Goal: Task Accomplishment & Management: Manage account settings

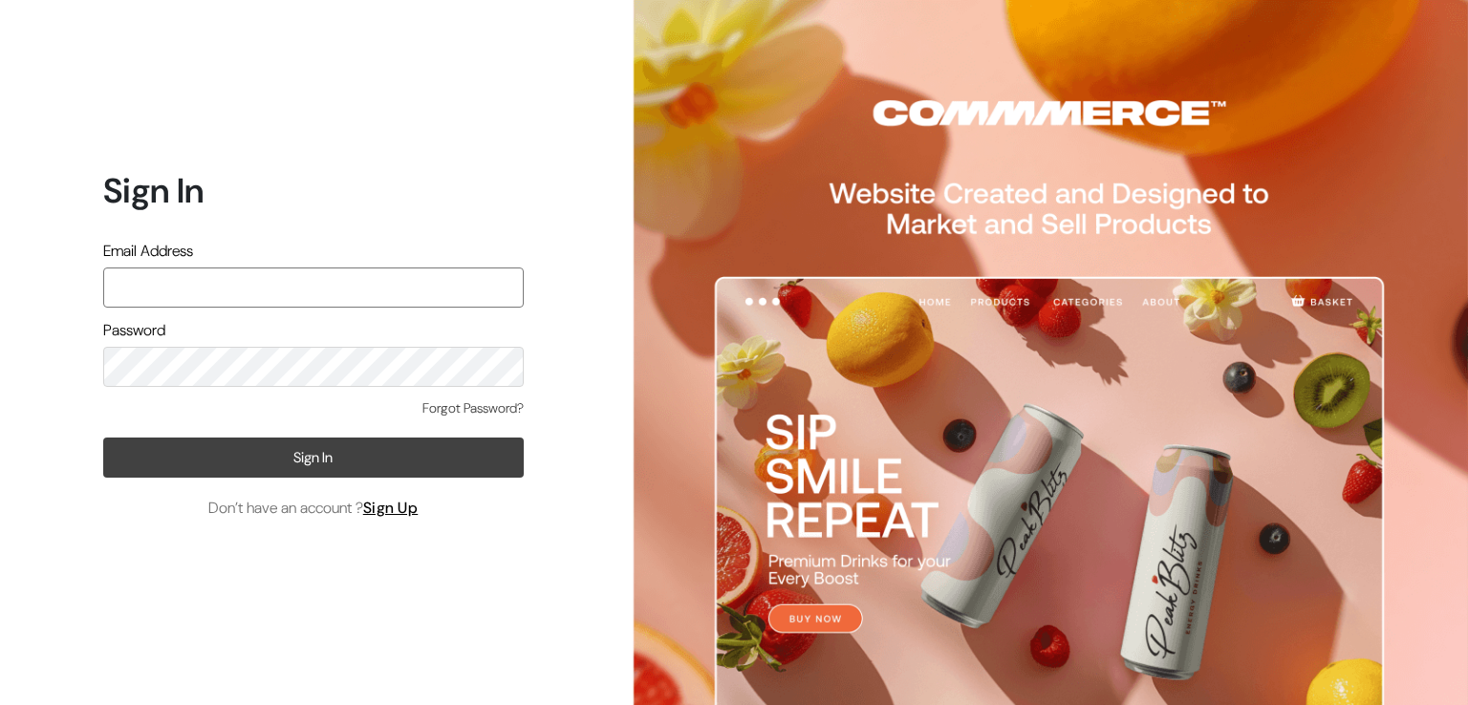
type input "varnambyaadhira@gmail.com"
click at [333, 475] on button "Sign In" at bounding box center [313, 458] width 420 height 40
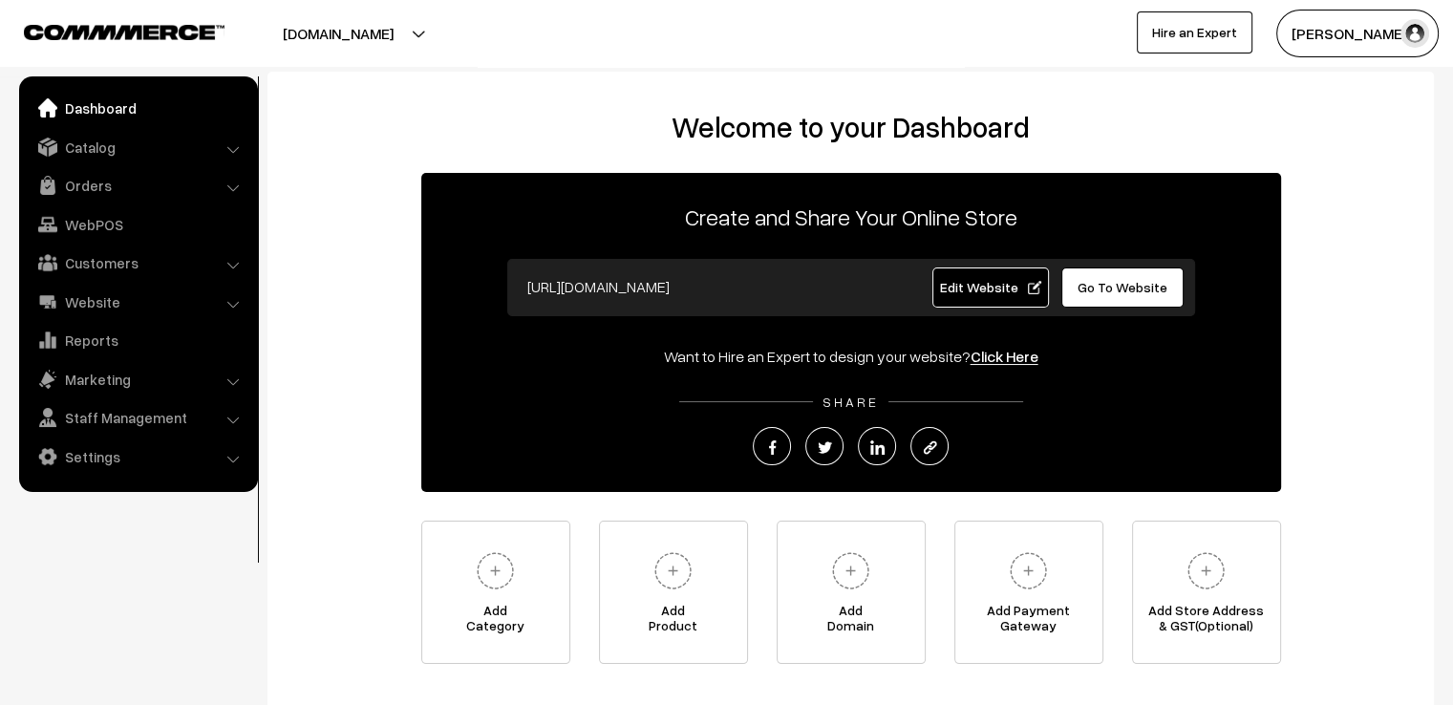
click at [1385, 328] on div "Welcome to your Dashboard Create and Share Your Online Store https://varnambyaa…" at bounding box center [851, 387] width 1128 height 554
click at [203, 196] on link "Orders" at bounding box center [137, 185] width 227 height 34
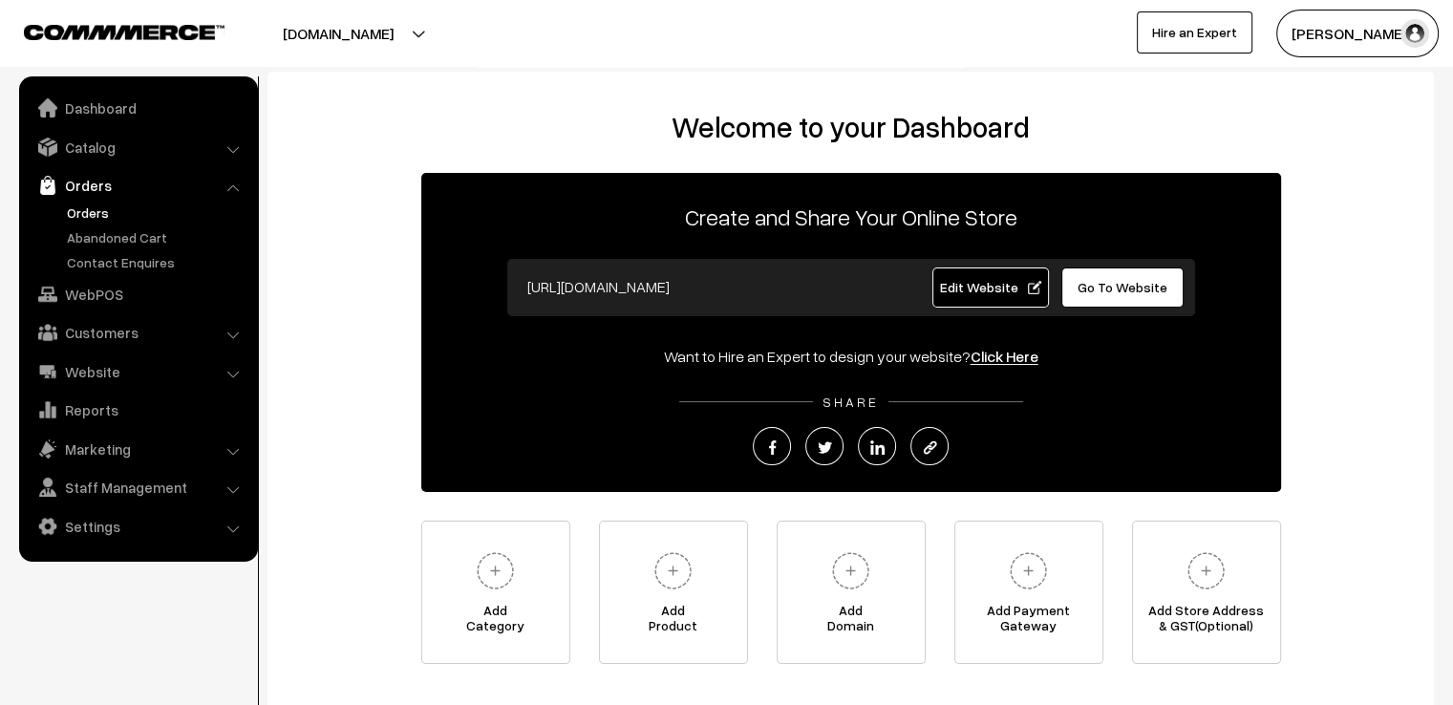
click at [128, 214] on link "Orders" at bounding box center [156, 213] width 189 height 20
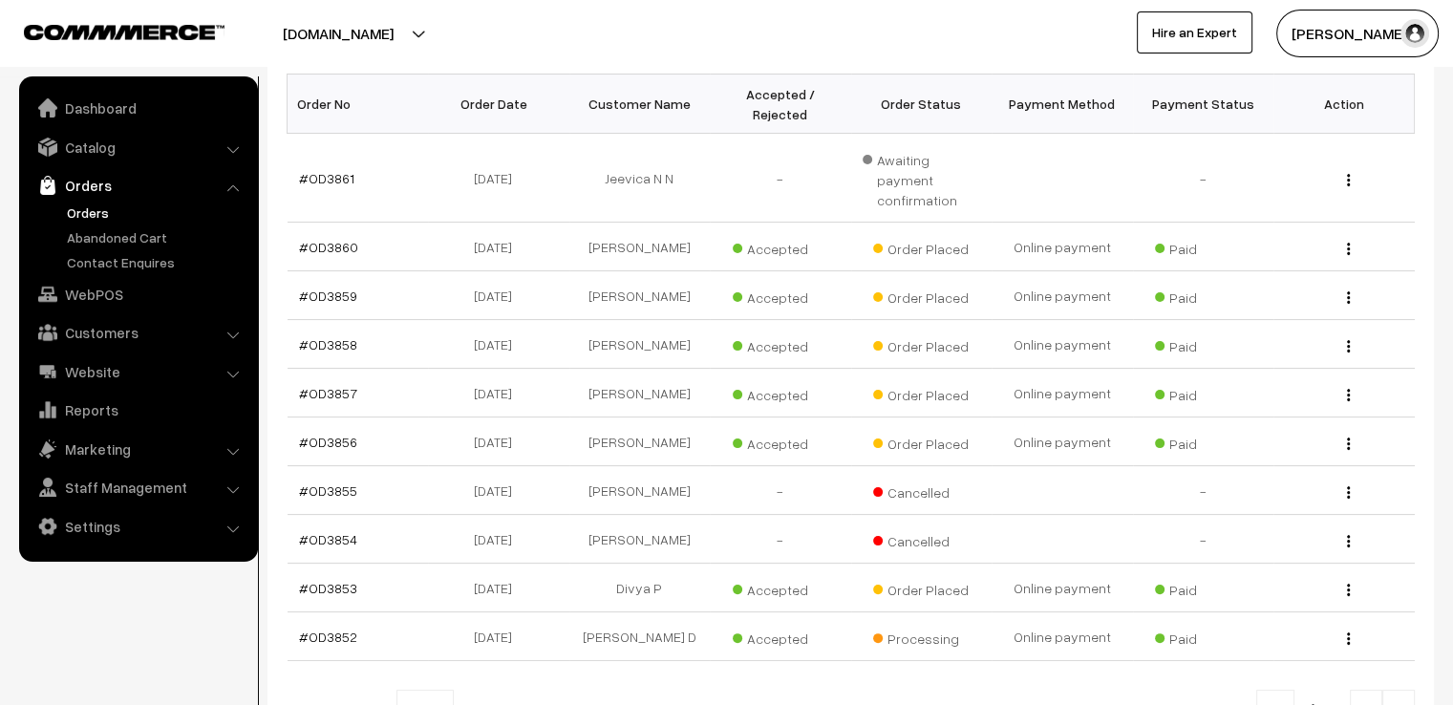
scroll to position [313, 0]
click at [131, 265] on link "Contact Enquires" at bounding box center [156, 262] width 189 height 20
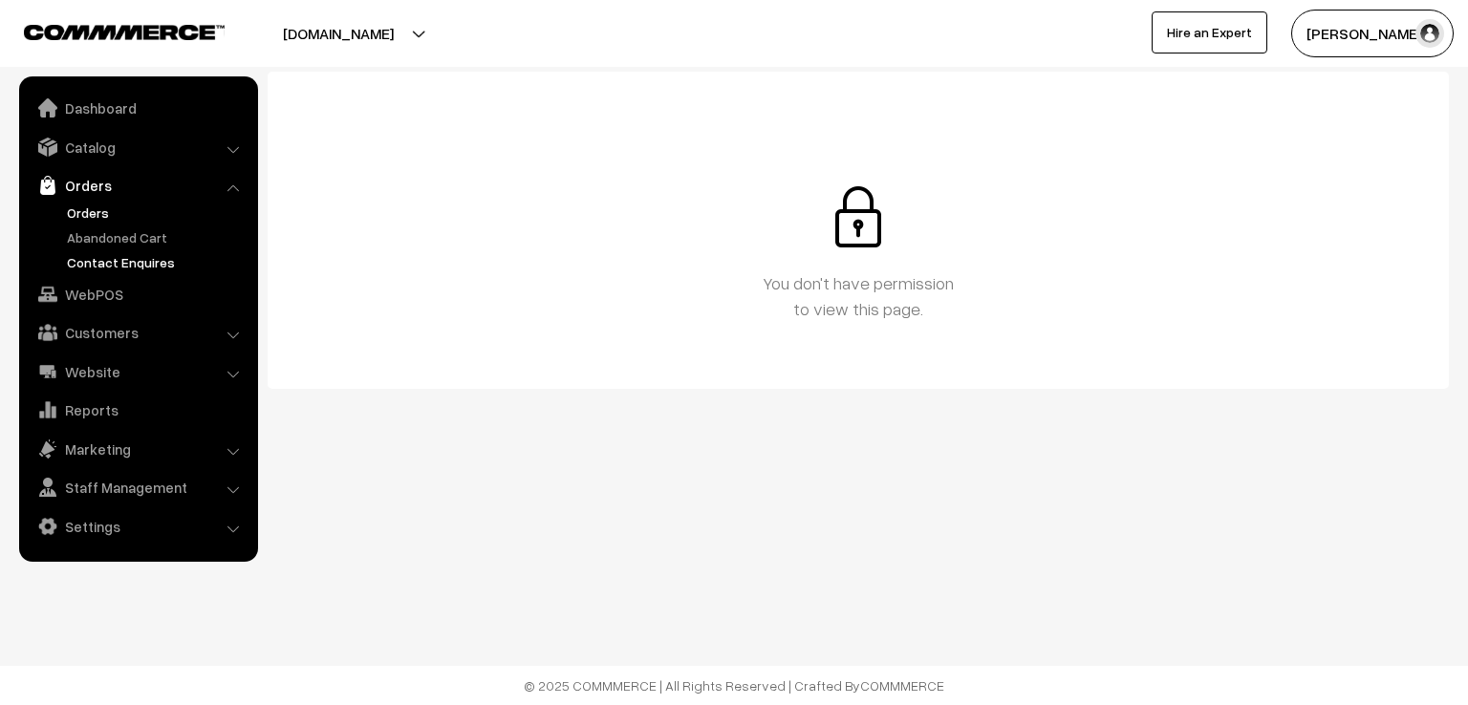
click at [96, 209] on link "Orders" at bounding box center [156, 213] width 189 height 20
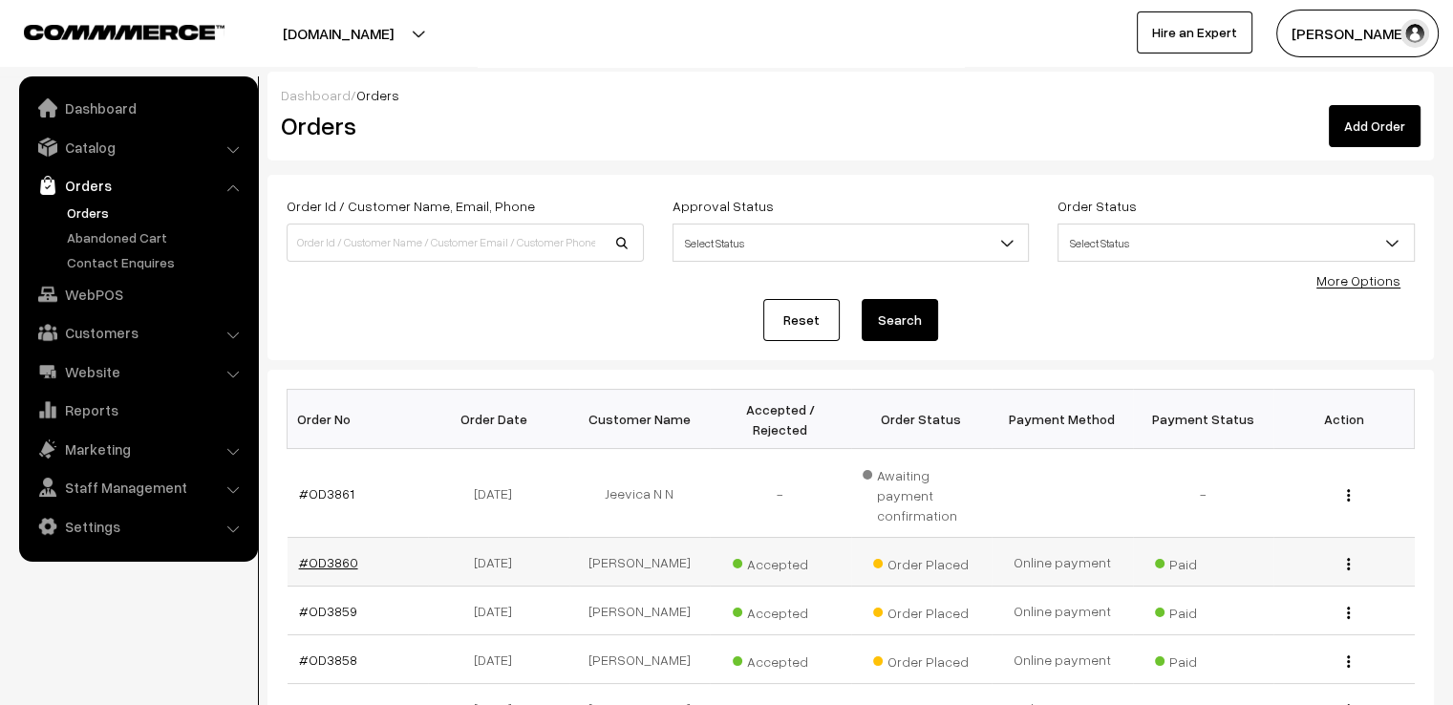
click at [321, 554] on link "#OD3860" at bounding box center [328, 562] width 59 height 16
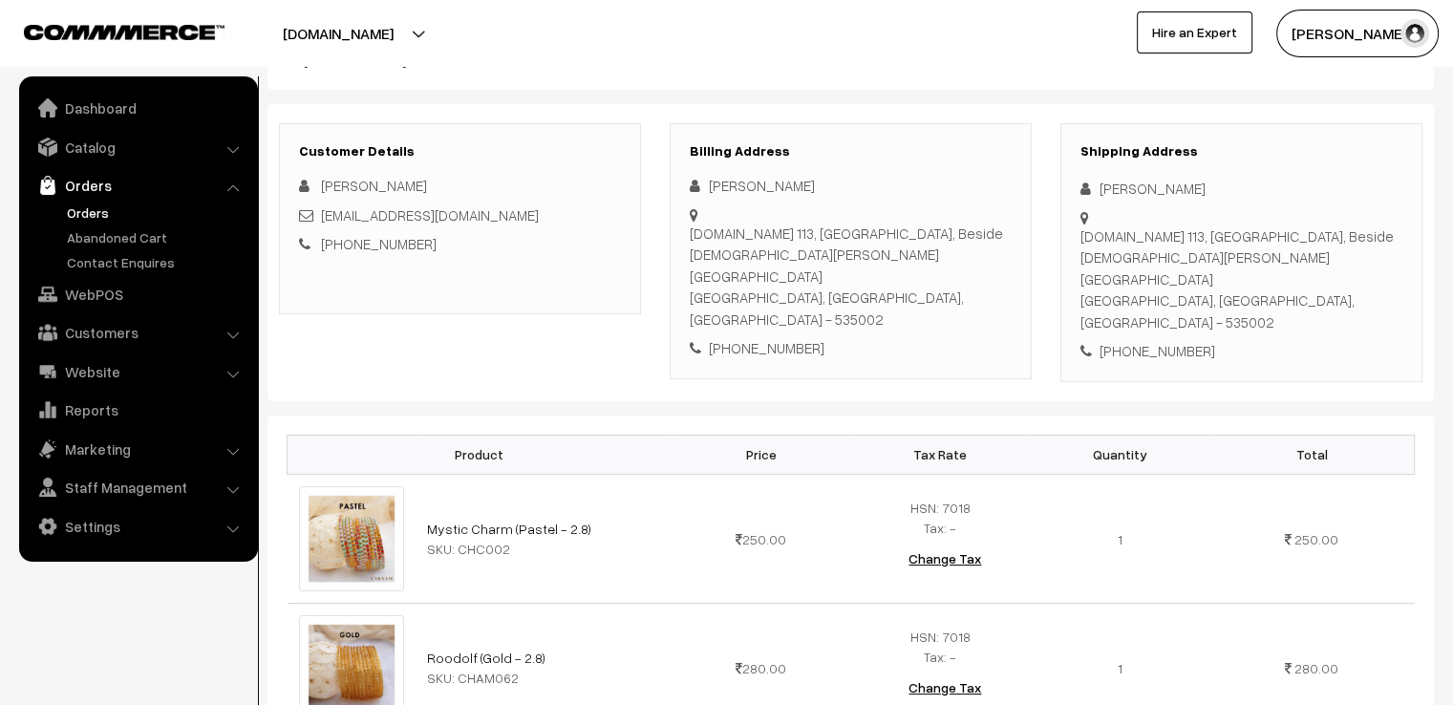
scroll to position [204, 0]
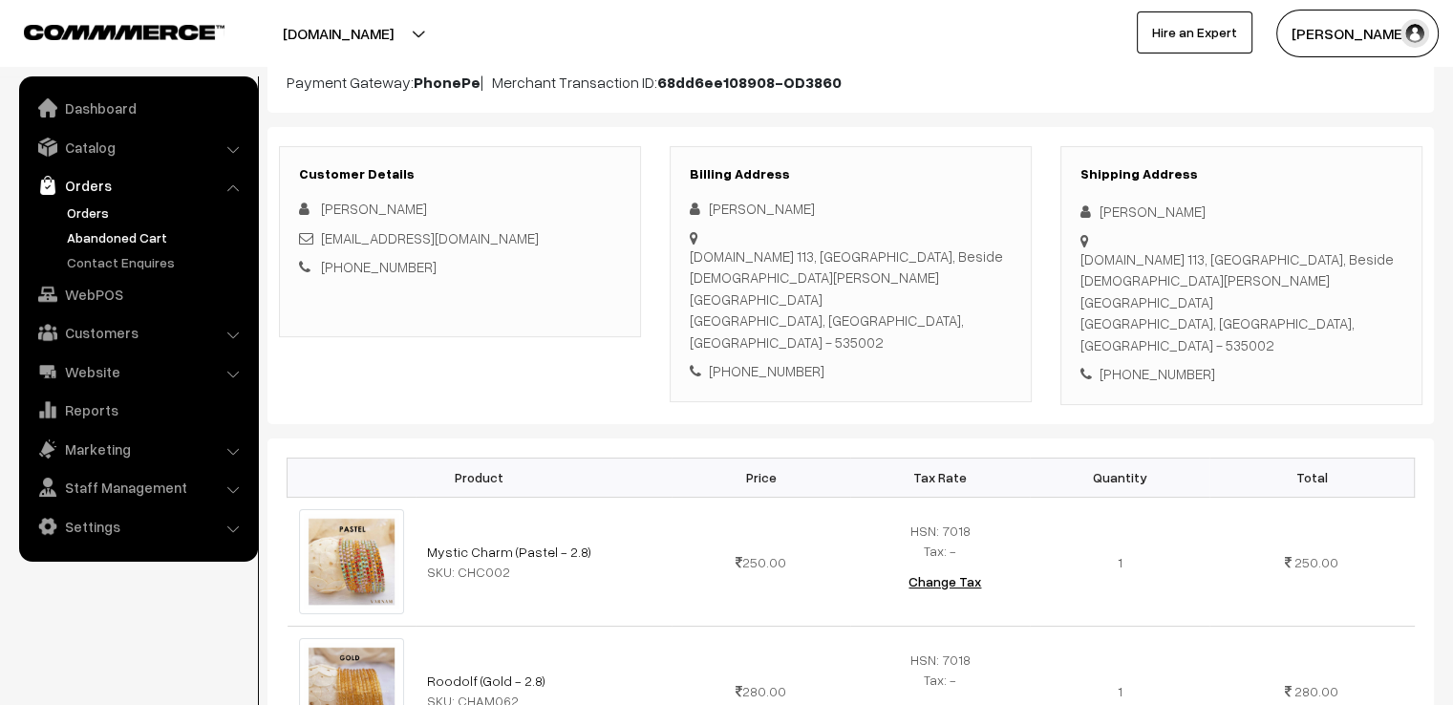
click at [138, 231] on link "Abandoned Cart" at bounding box center [156, 237] width 189 height 20
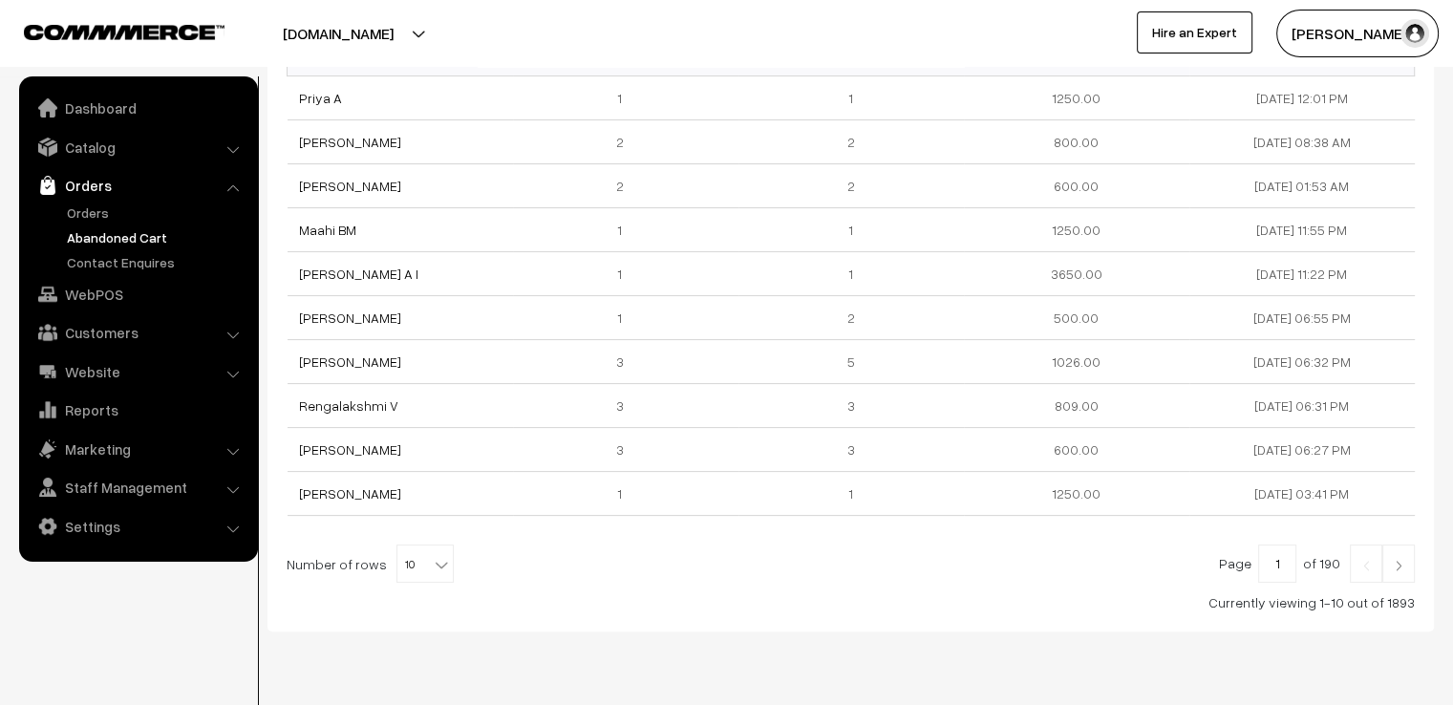
scroll to position [344, 0]
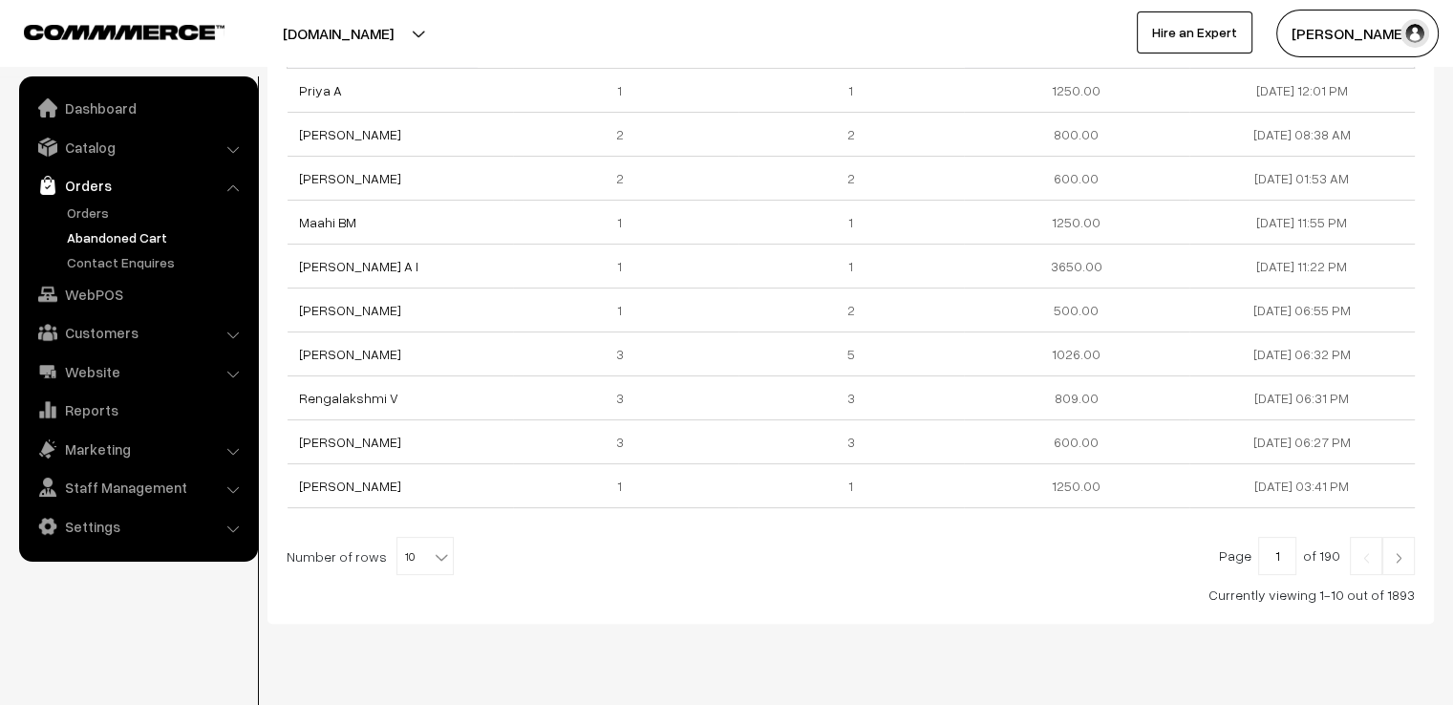
click at [1400, 561] on img at bounding box center [1398, 557] width 17 height 11
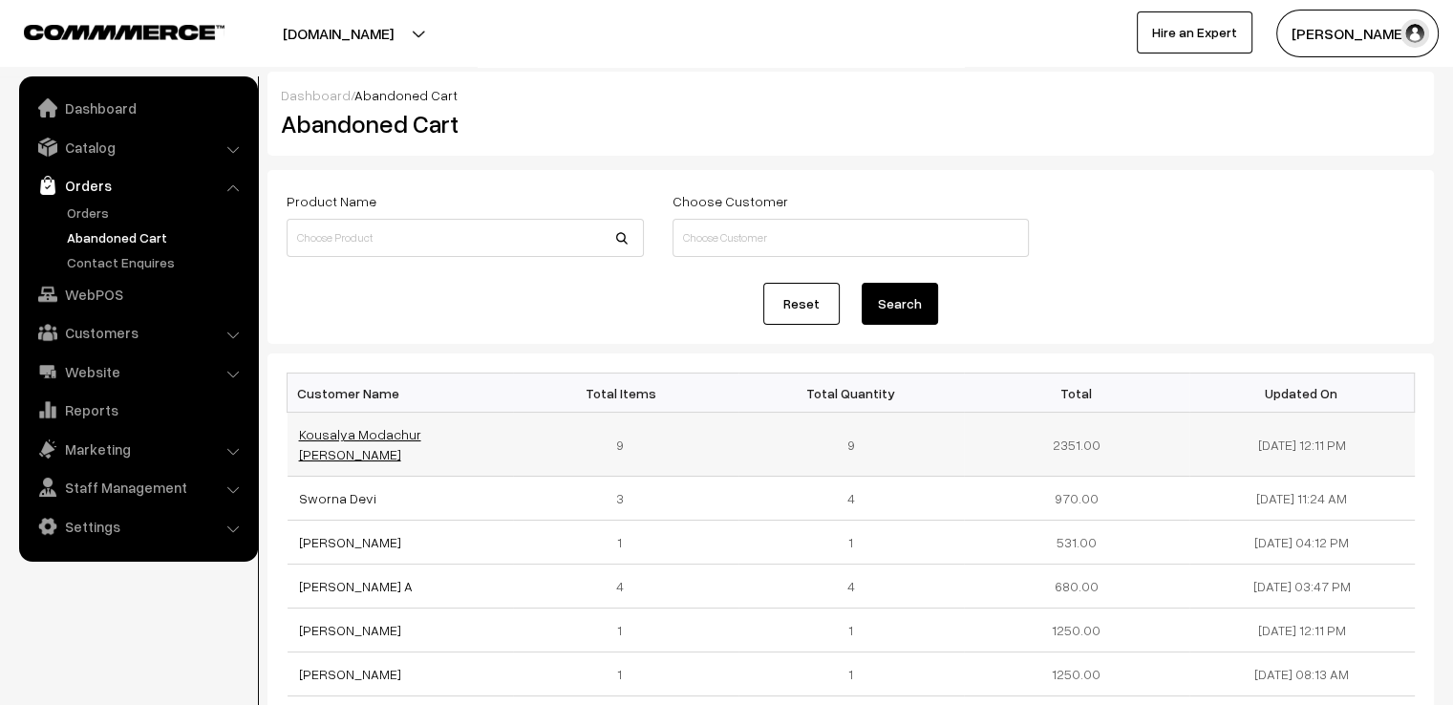
click at [421, 434] on link "Kousalya Modachur [PERSON_NAME]" at bounding box center [360, 444] width 122 height 36
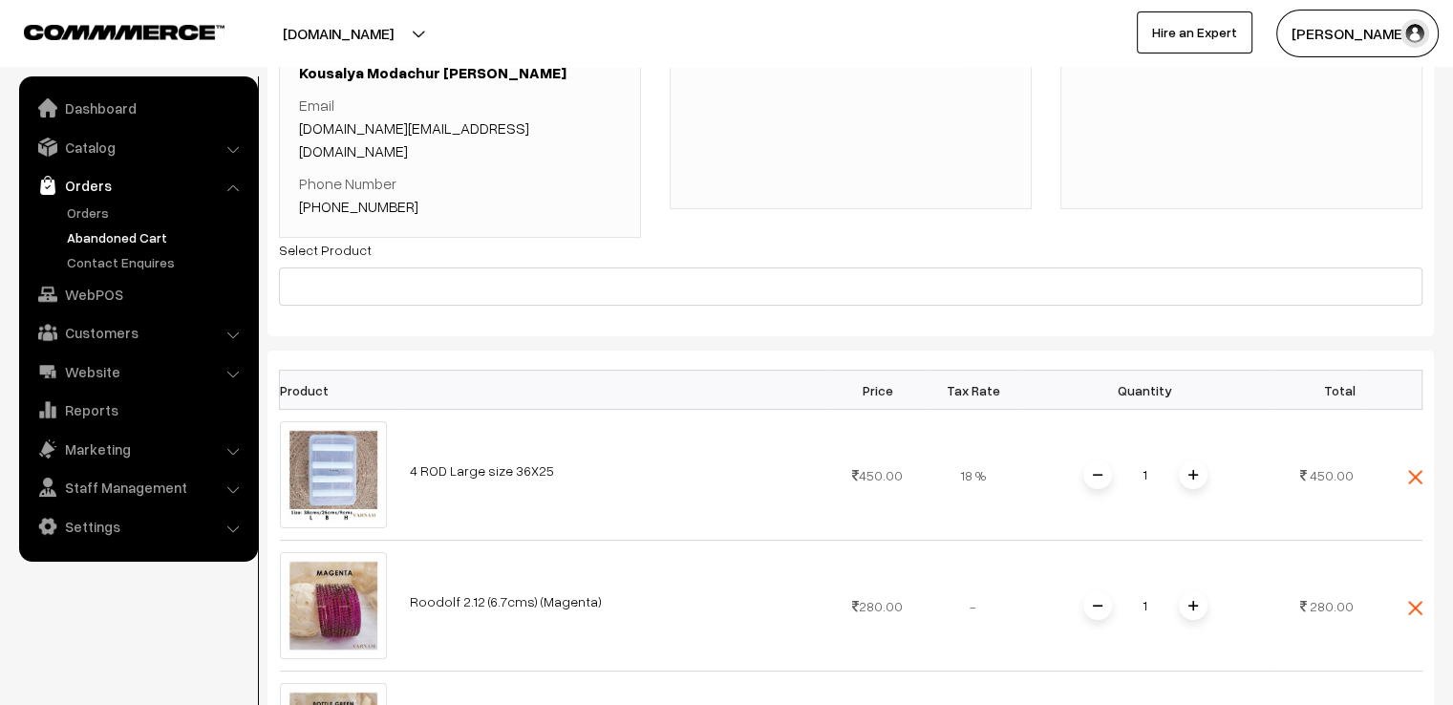
scroll to position [187, 0]
